Goal: Check status: Check status

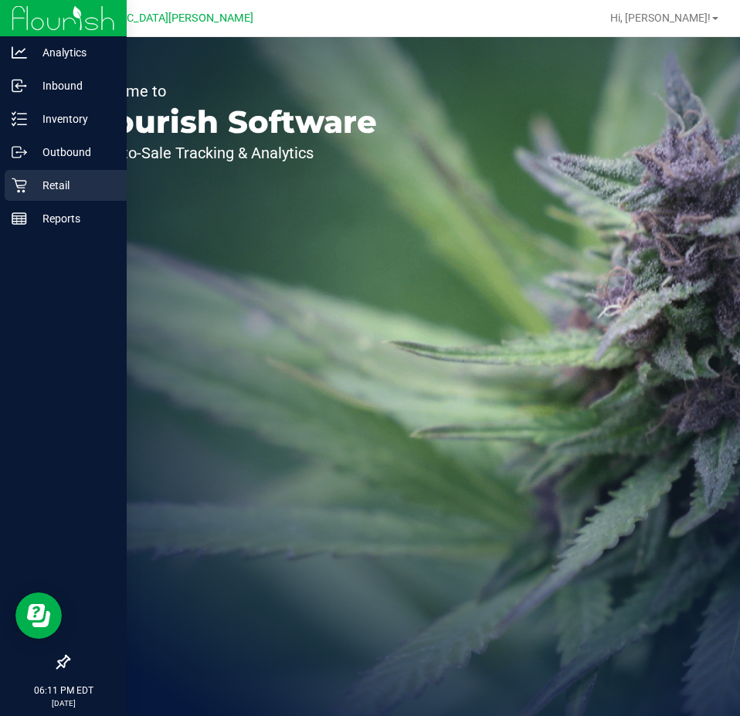
click at [24, 192] on icon at bounding box center [19, 186] width 15 height 15
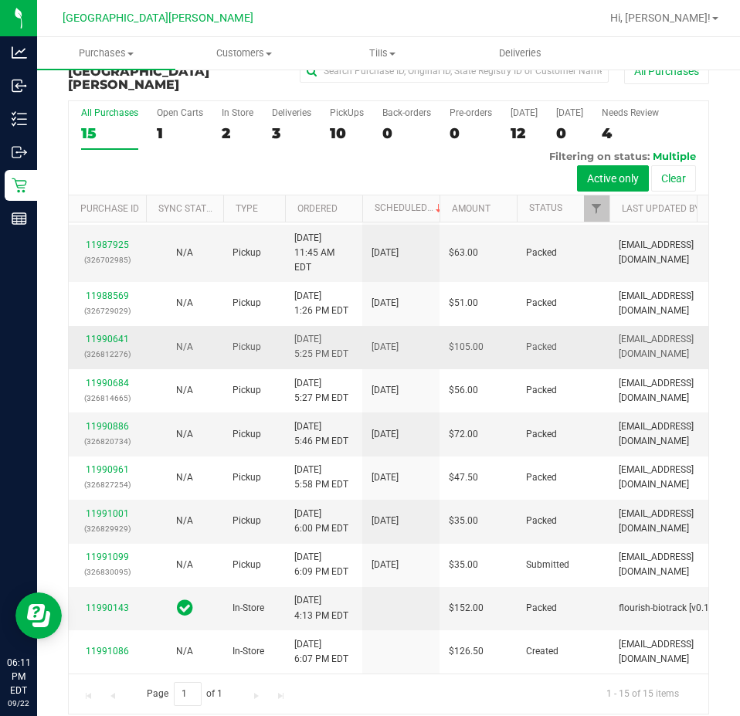
scroll to position [439, 0]
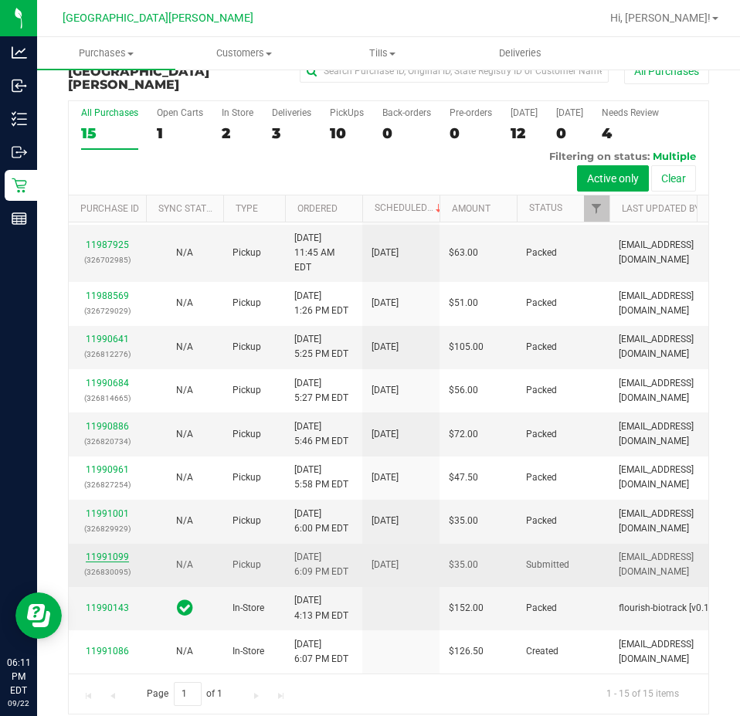
click at [116, 552] on link "11991099" at bounding box center [107, 557] width 43 height 11
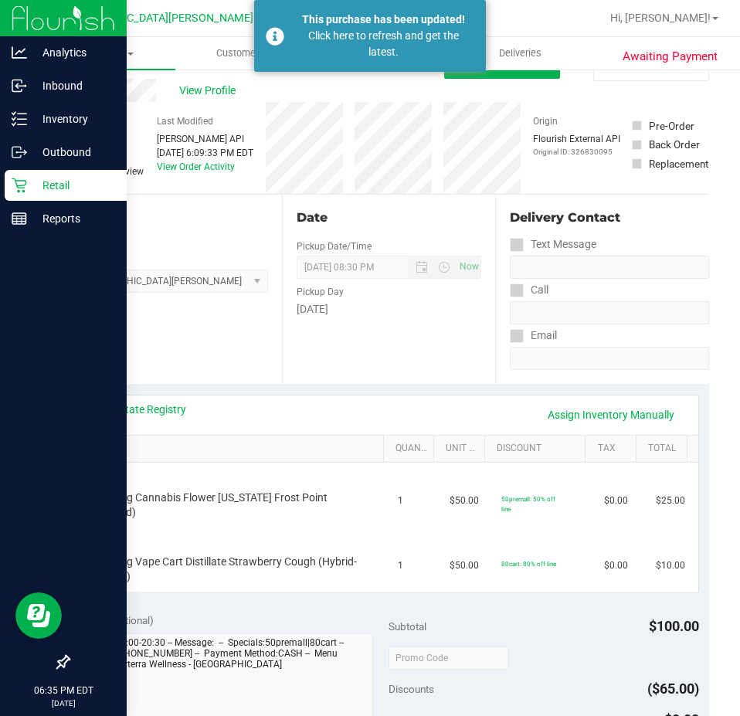
click at [38, 191] on p "Retail" at bounding box center [73, 185] width 93 height 19
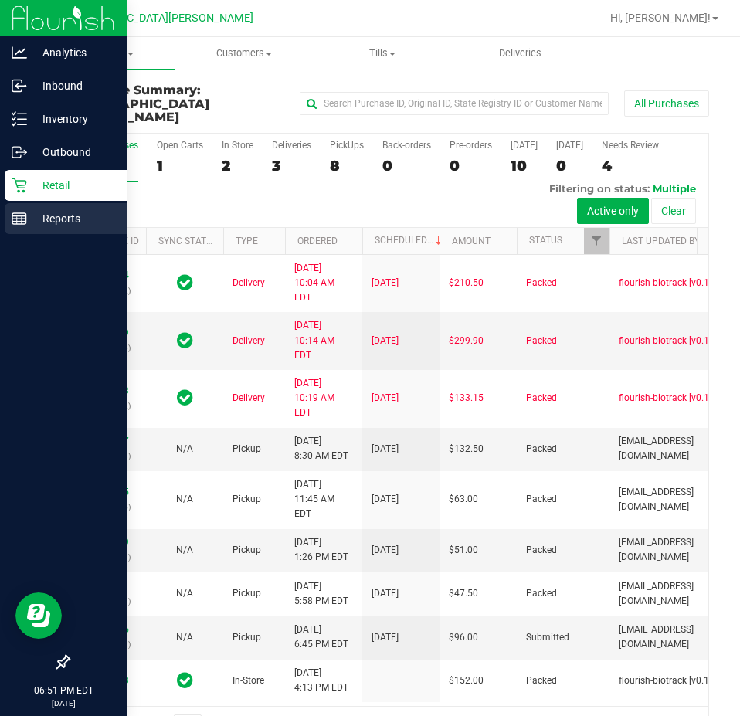
click at [30, 216] on p "Reports" at bounding box center [73, 218] width 93 height 19
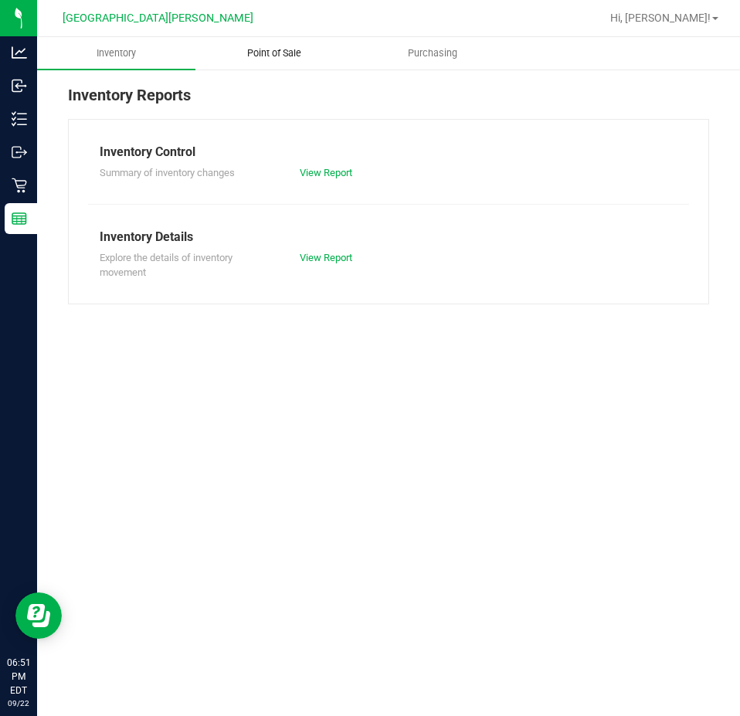
click at [302, 49] on span "Point of Sale" at bounding box center [274, 53] width 96 height 14
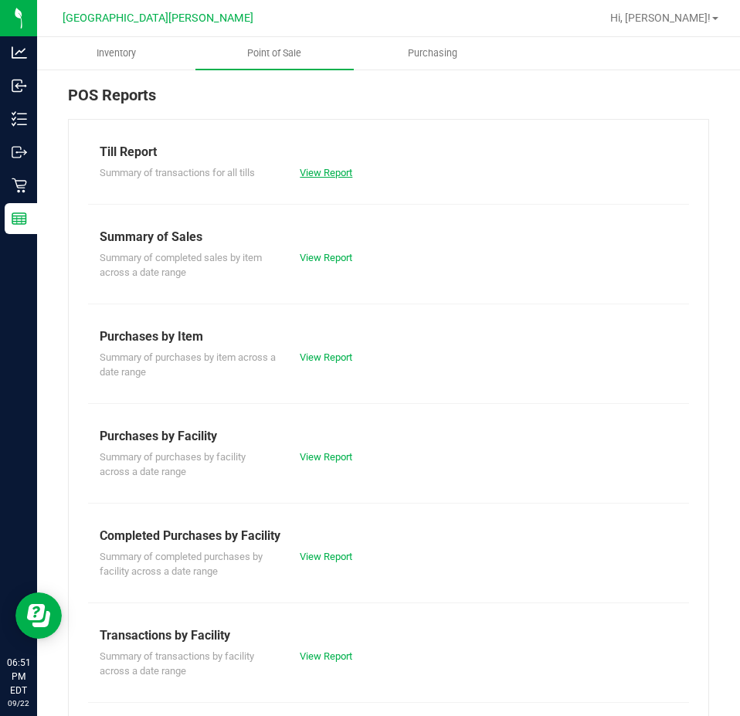
click at [304, 168] on link "View Report" at bounding box center [326, 173] width 53 height 12
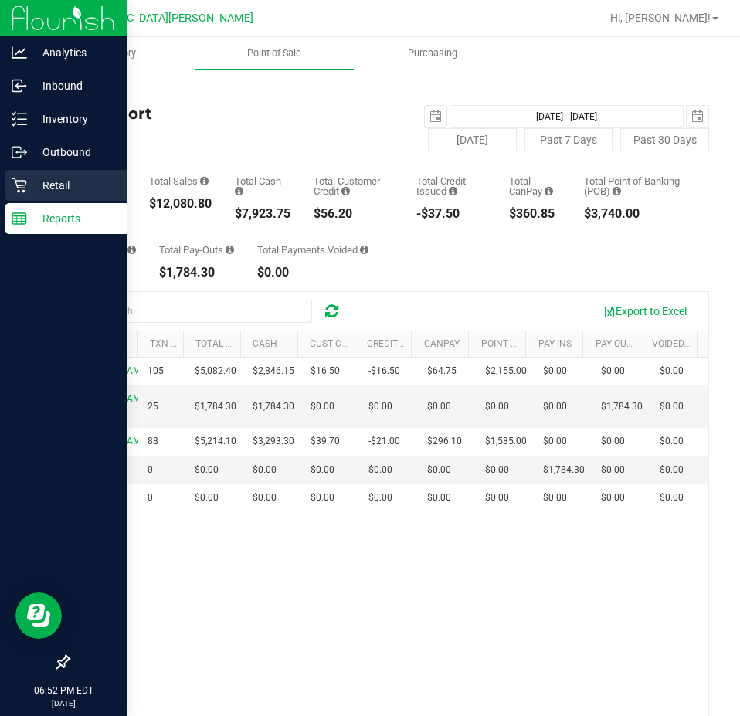
click at [42, 178] on p "Retail" at bounding box center [73, 185] width 93 height 19
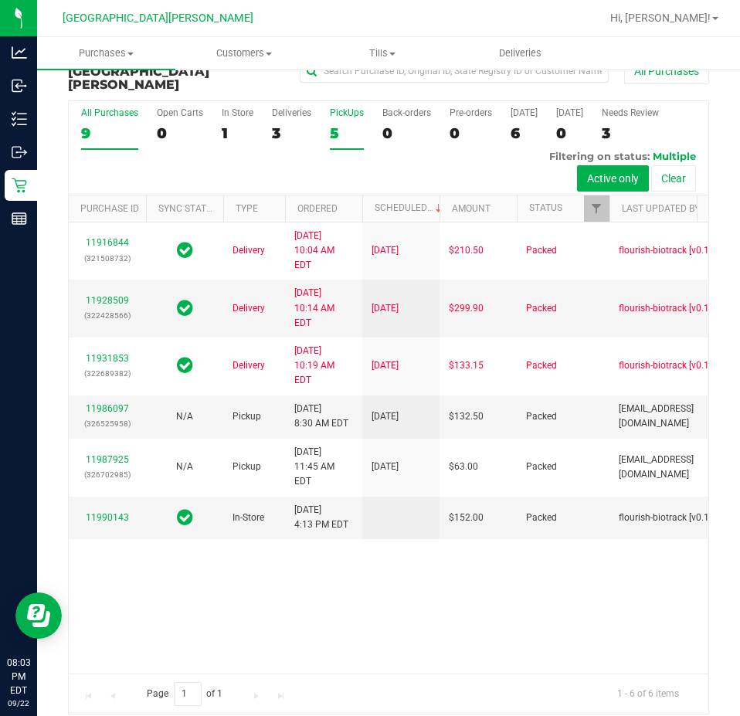
click at [331, 124] on div "5" at bounding box center [347, 133] width 34 height 18
click at [0, 0] on input "PickUps 5" at bounding box center [0, 0] width 0 height 0
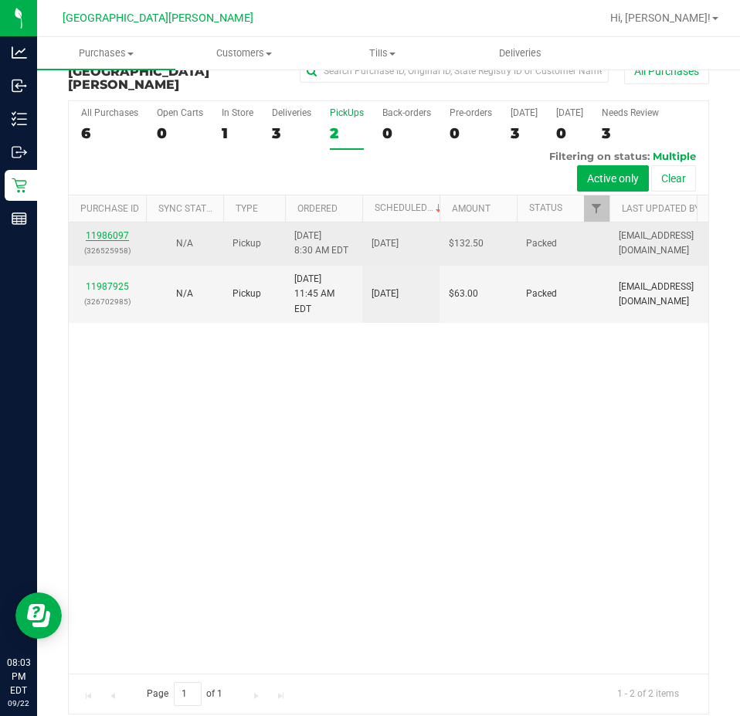
click at [108, 230] on link "11986097" at bounding box center [107, 235] width 43 height 11
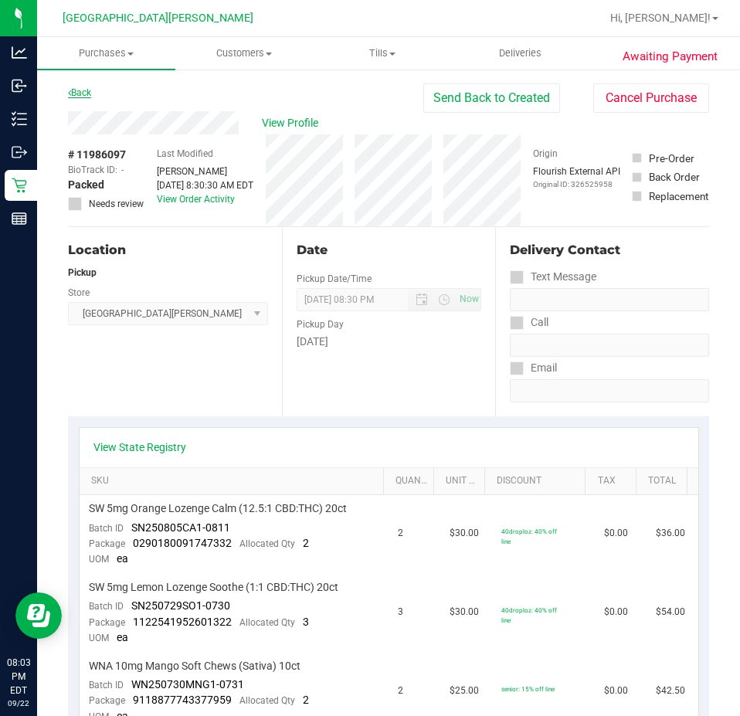
click at [84, 87] on link "Back" at bounding box center [79, 92] width 23 height 11
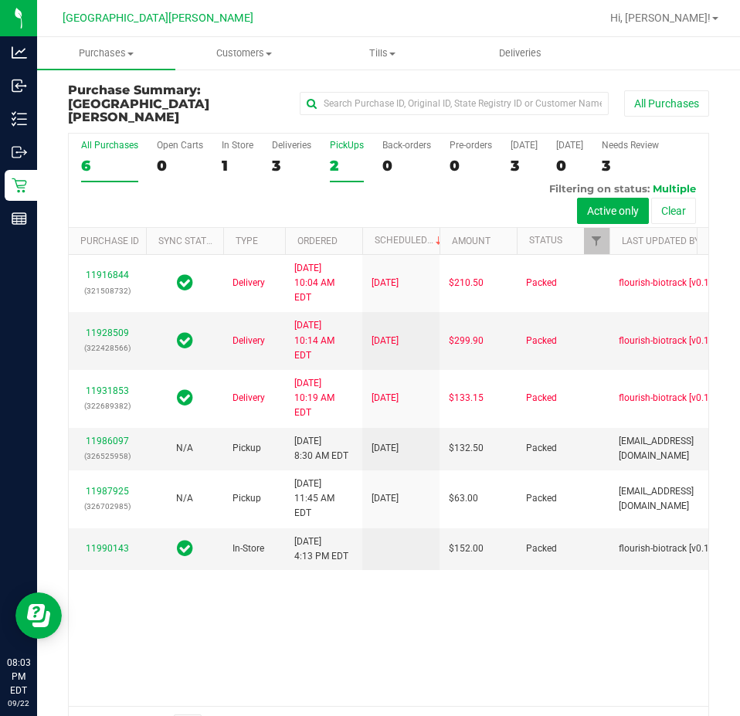
click at [335, 157] on div "2" at bounding box center [347, 166] width 34 height 18
click at [0, 0] on input "PickUps 2" at bounding box center [0, 0] width 0 height 0
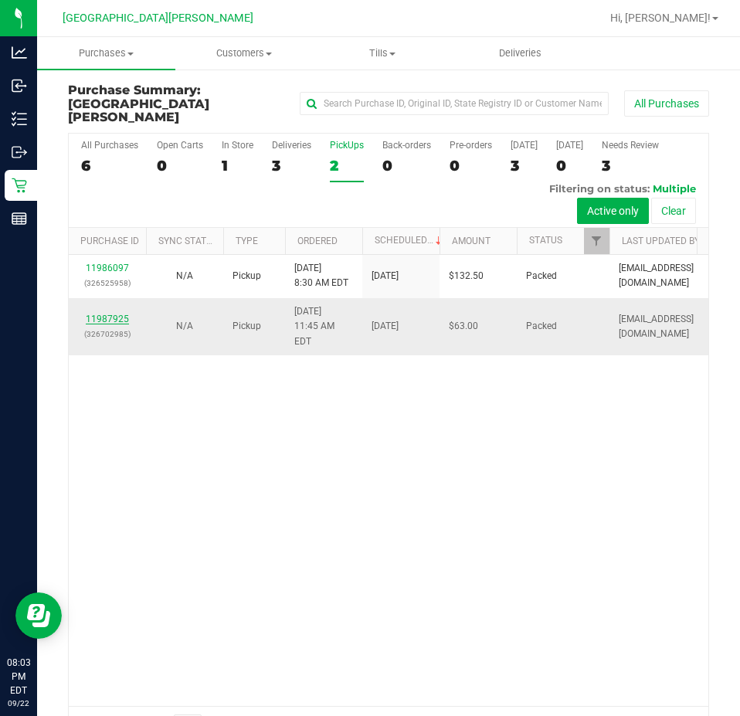
click at [100, 318] on link "11987925" at bounding box center [107, 319] width 43 height 11
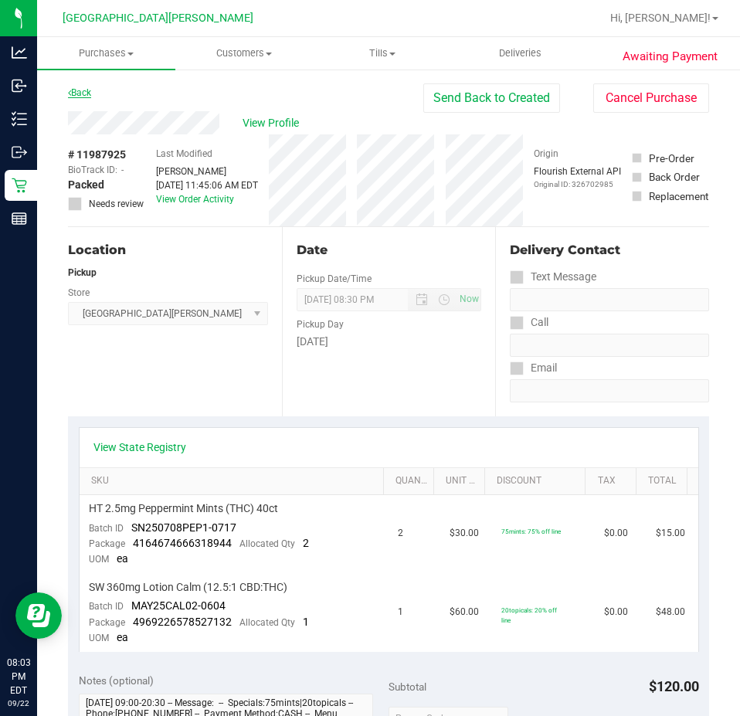
click at [78, 89] on link "Back" at bounding box center [79, 92] width 23 height 11
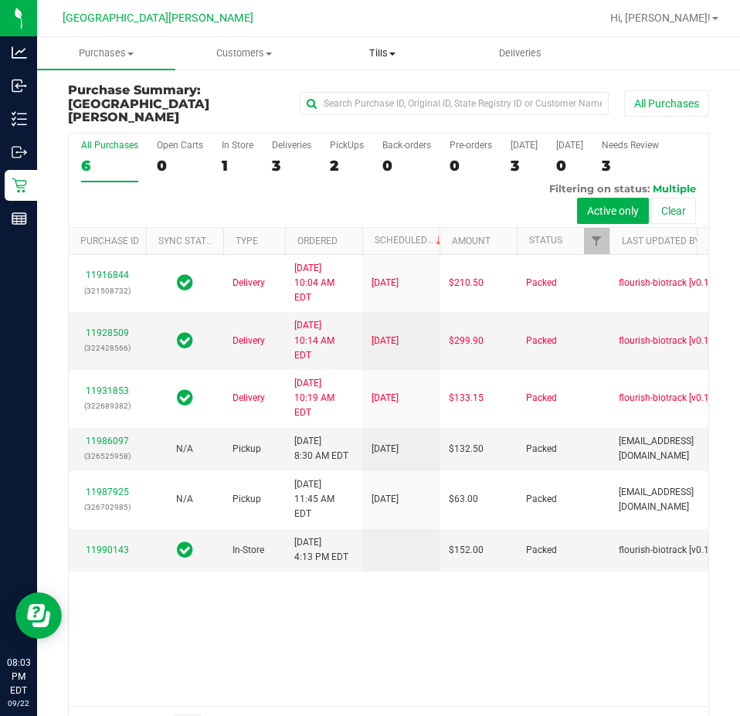
click at [385, 55] on span "Tills" at bounding box center [382, 53] width 137 height 14
click at [378, 87] on span "Manage tills" at bounding box center [365, 93] width 104 height 13
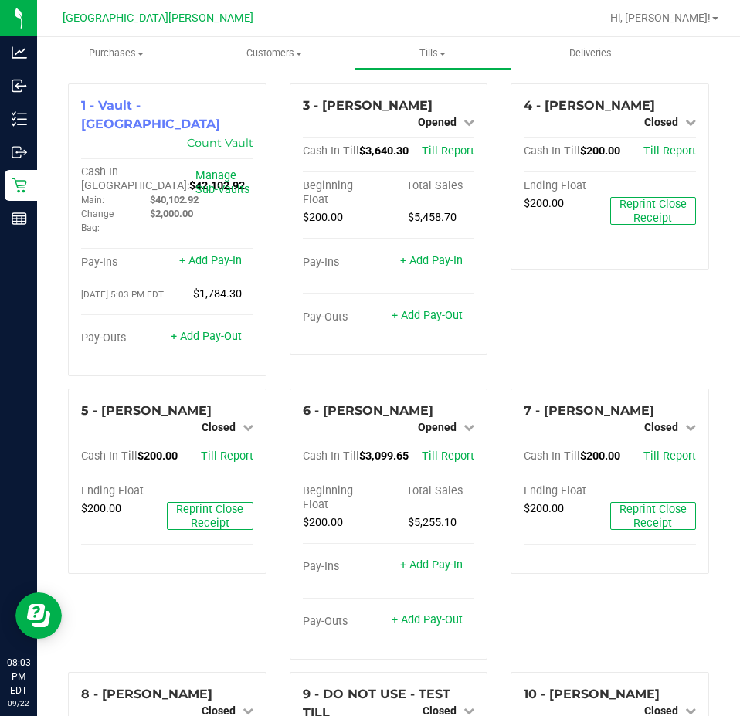
click at [542, 314] on div "4 - EDITH-MAHIER Closed Open Till Cash In Till $200.00 Till Report Ending Float…" at bounding box center [610, 235] width 222 height 305
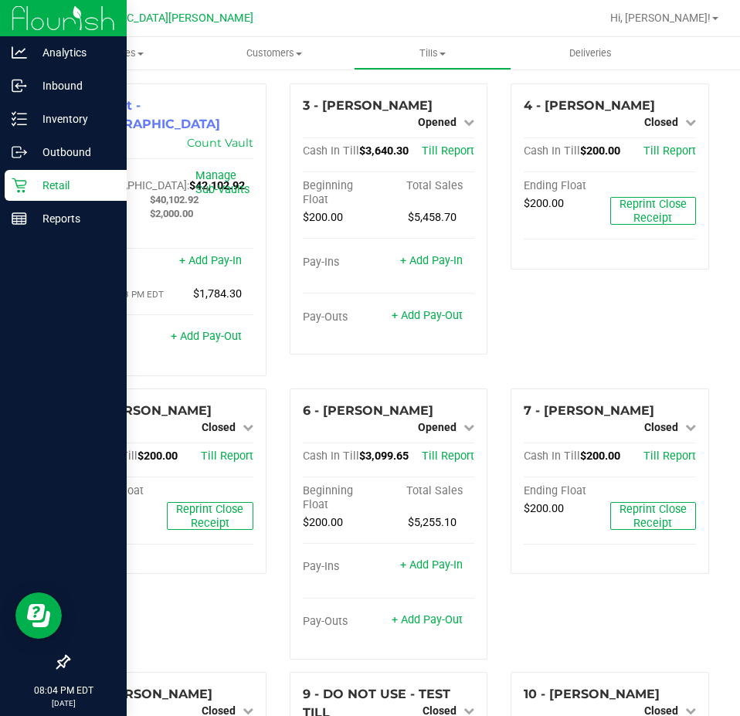
click at [24, 189] on icon at bounding box center [19, 185] width 15 height 15
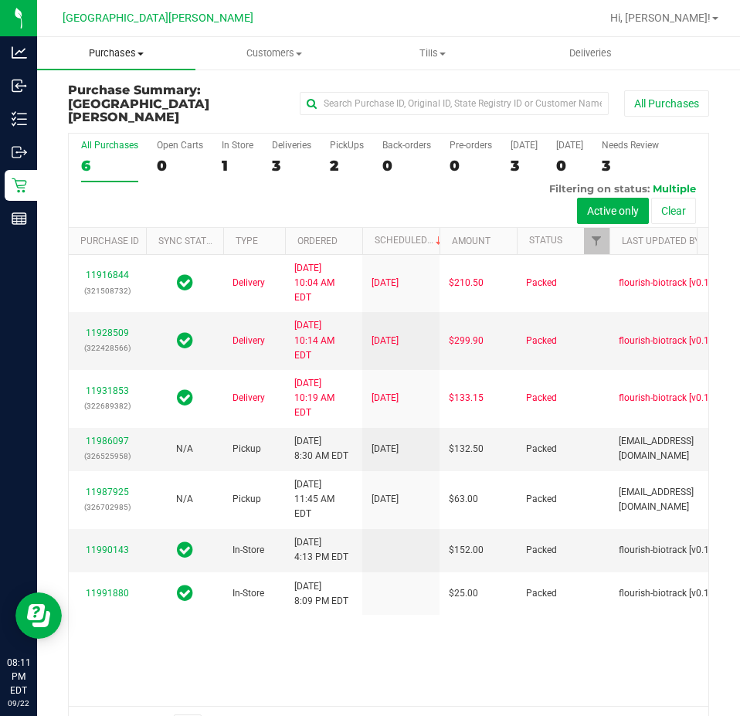
click at [122, 56] on span "Purchases" at bounding box center [116, 53] width 158 height 14
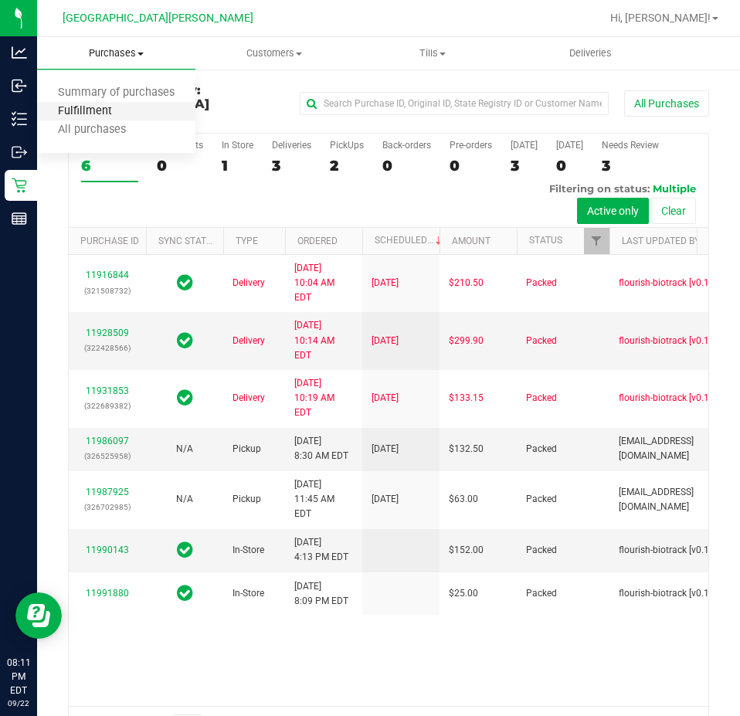
click at [109, 109] on span "Fulfillment" at bounding box center [85, 111] width 96 height 13
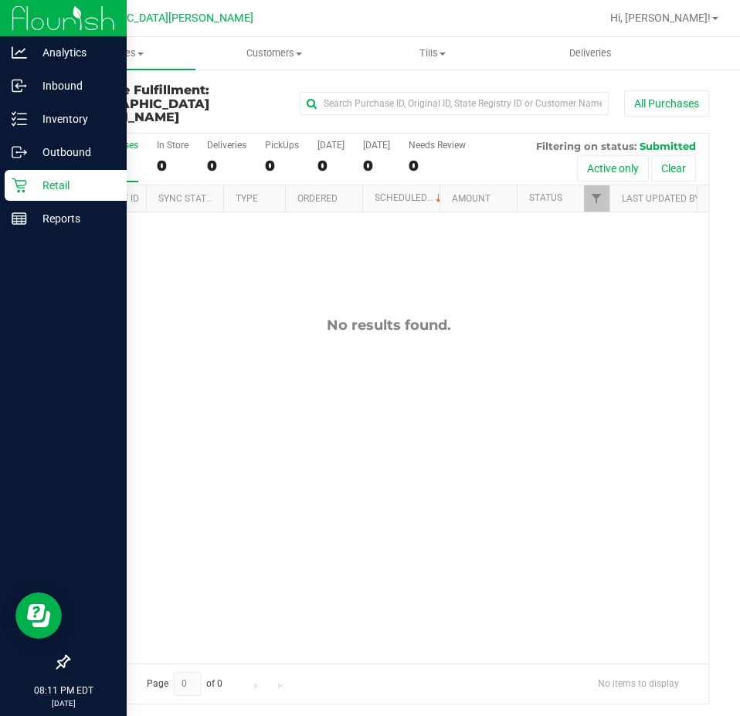
click at [22, 189] on icon at bounding box center [19, 185] width 15 height 15
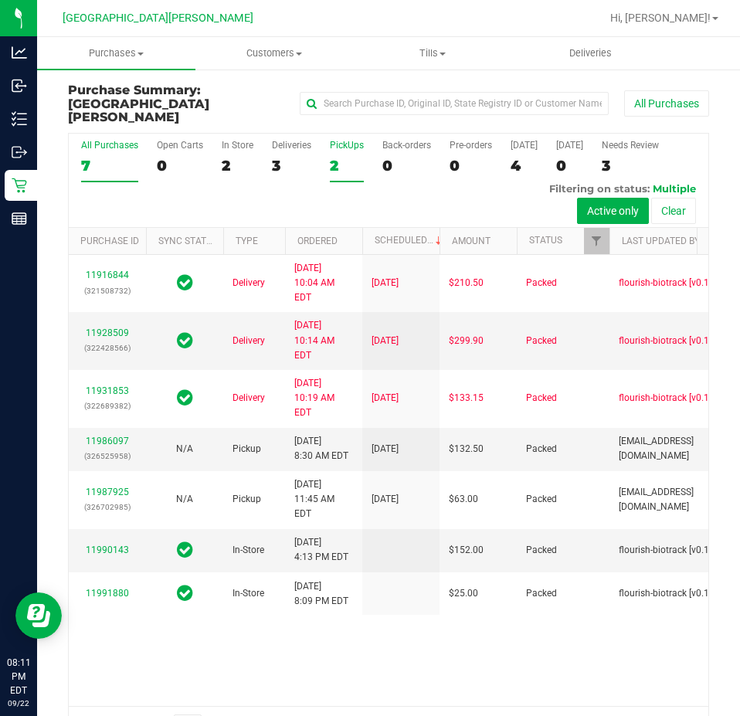
click at [338, 163] on label "PickUps 2" at bounding box center [347, 161] width 34 height 43
click at [0, 0] on input "PickUps 2" at bounding box center [0, 0] width 0 height 0
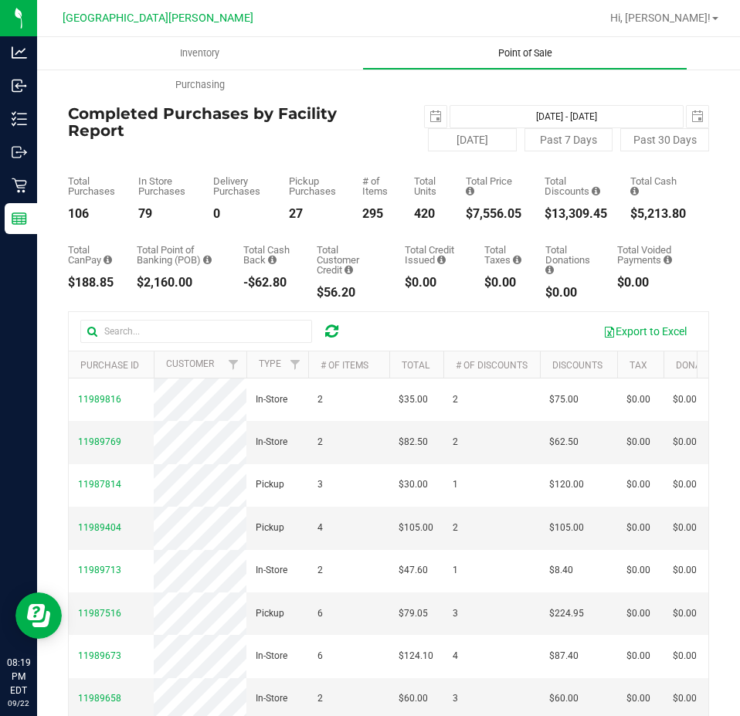
click at [502, 53] on span "Point of Sale" at bounding box center [526, 53] width 96 height 14
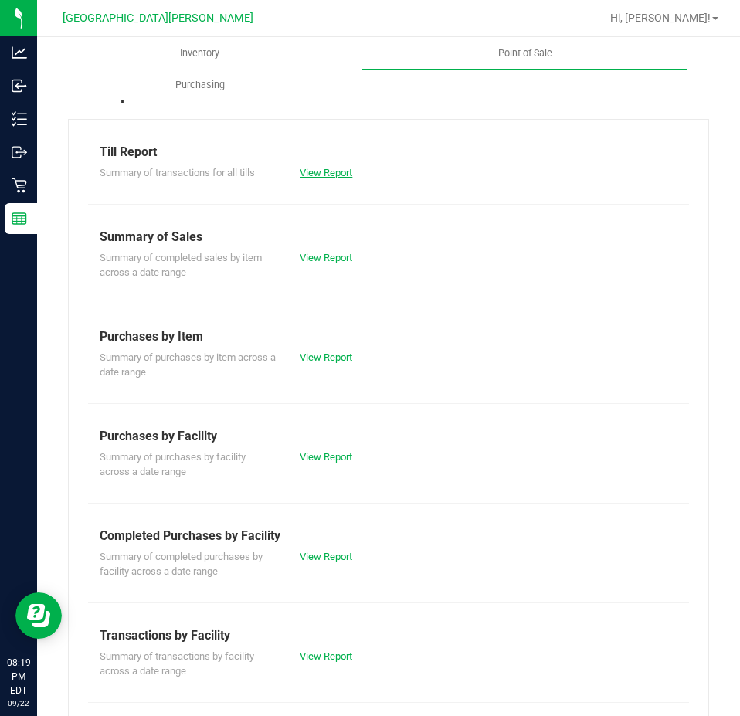
click at [312, 172] on link "View Report" at bounding box center [326, 173] width 53 height 12
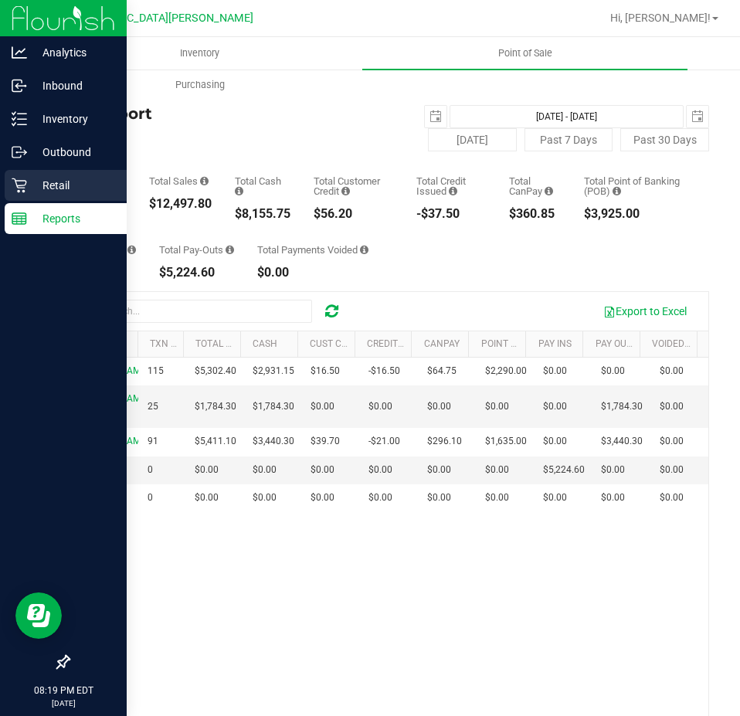
click at [35, 193] on p "Retail" at bounding box center [73, 185] width 93 height 19
